Goal: Check status: Check status

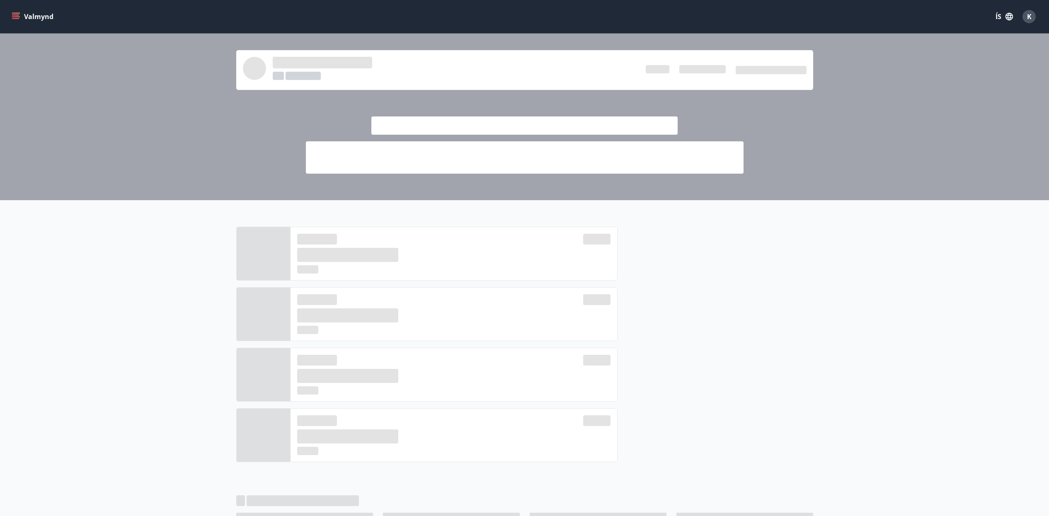
click at [13, 9] on button "Valmynd" at bounding box center [33, 16] width 47 height 15
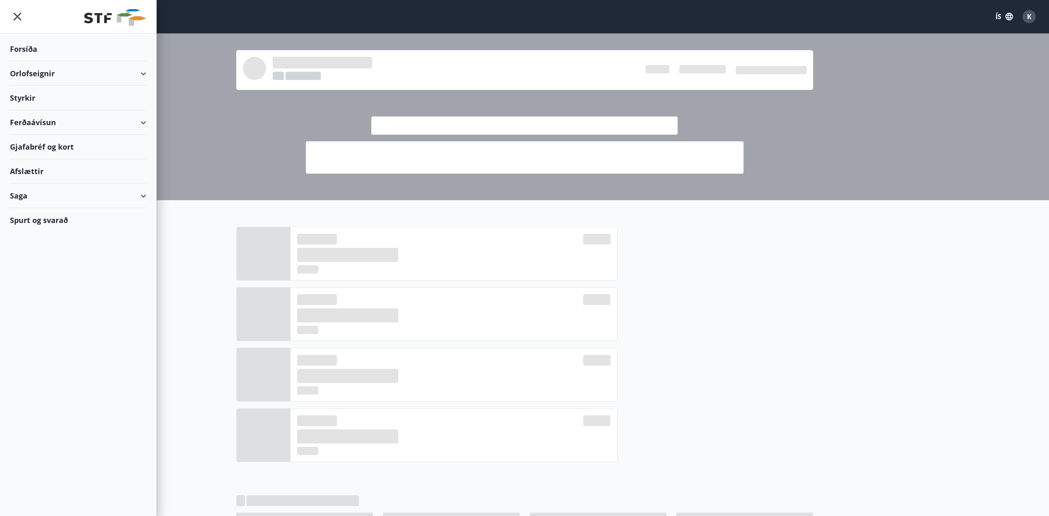
click at [46, 191] on div "Saga" at bounding box center [78, 196] width 136 height 24
click at [43, 233] on div "Bókanir" at bounding box center [78, 233] width 123 height 17
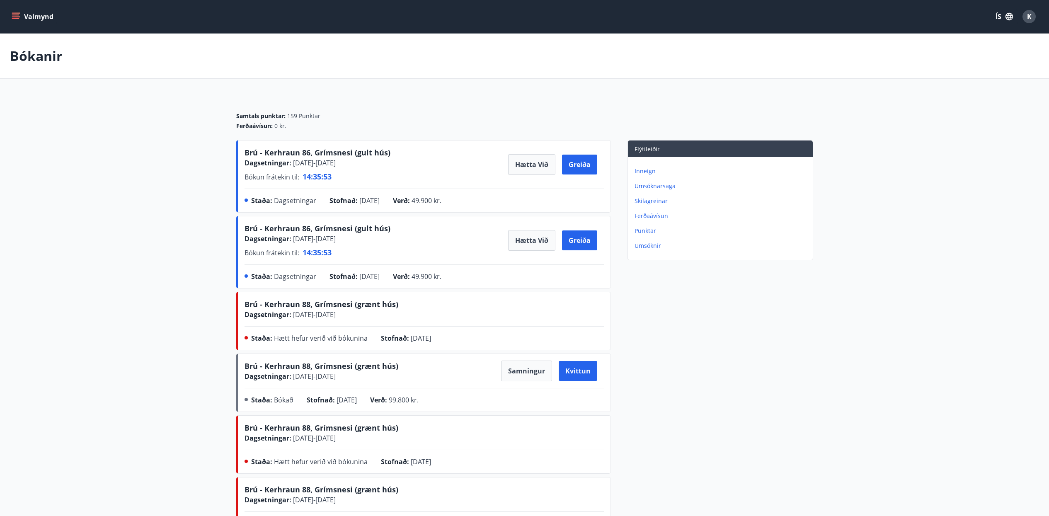
click at [19, 17] on icon "menu" at bounding box center [16, 16] width 9 height 1
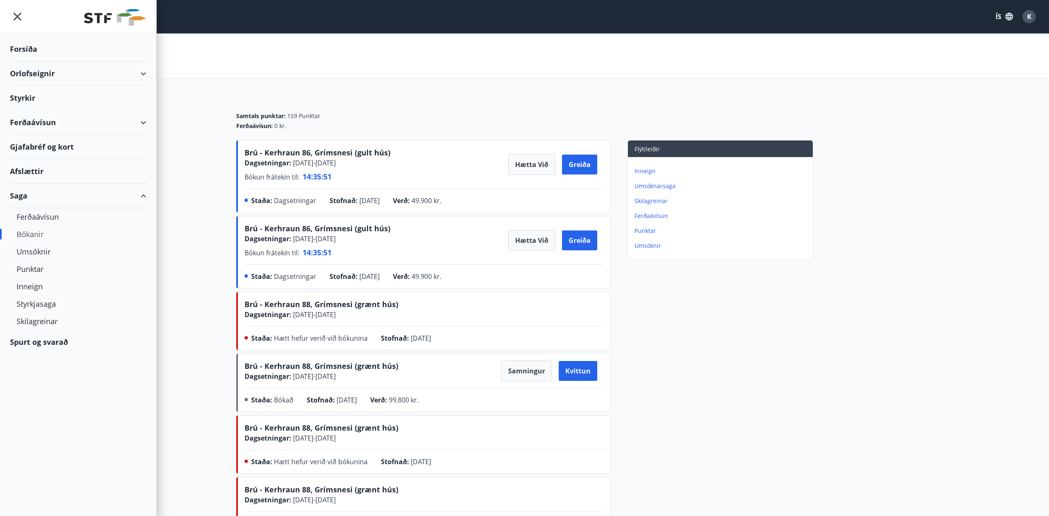
click at [41, 237] on div "Bókanir" at bounding box center [78, 233] width 123 height 17
